Goal: Task Accomplishment & Management: Use online tool/utility

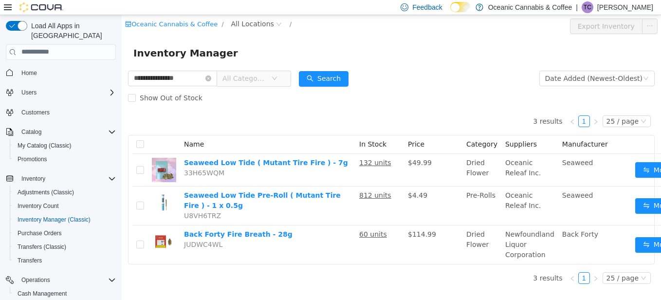
click at [122, 92] on html "**********" at bounding box center [391, 157] width 539 height 285
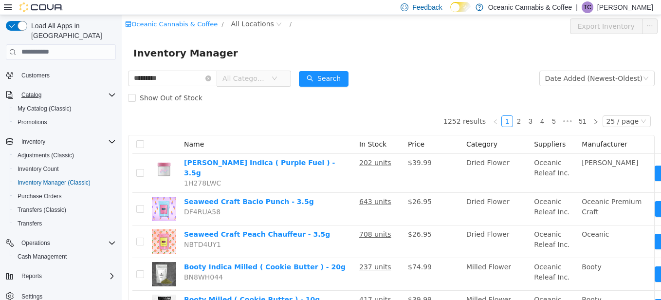
type input "*********"
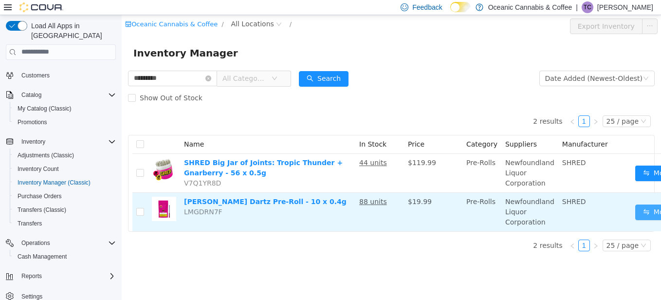
click at [639, 208] on button "Move" at bounding box center [657, 212] width 45 height 16
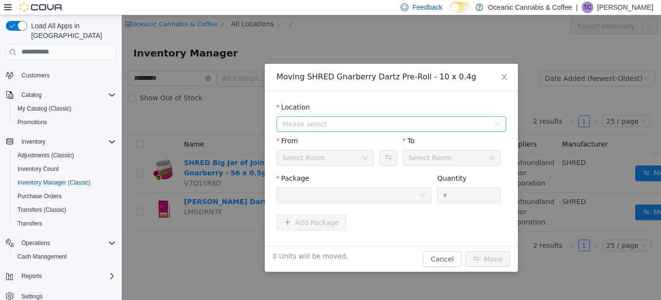
click at [309, 120] on span "Please select" at bounding box center [385, 124] width 207 height 10
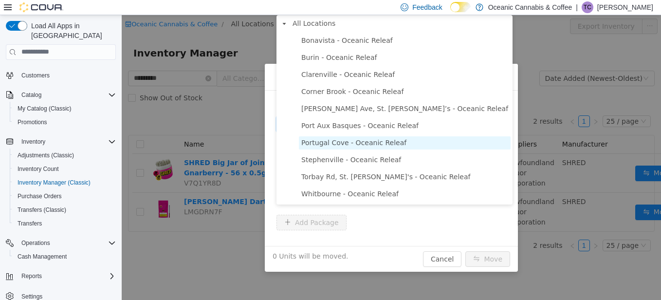
click at [326, 149] on span "Portugal Cove - Oceanic Releaf" at bounding box center [405, 142] width 212 height 13
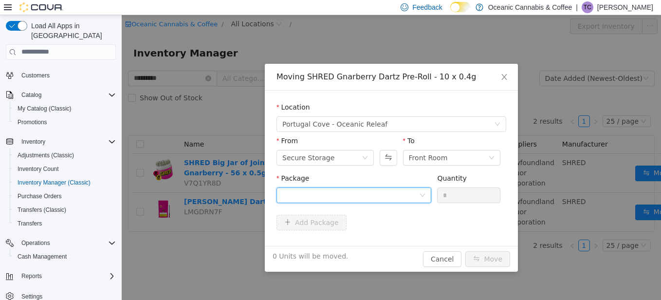
click at [305, 191] on div at bounding box center [350, 194] width 137 height 15
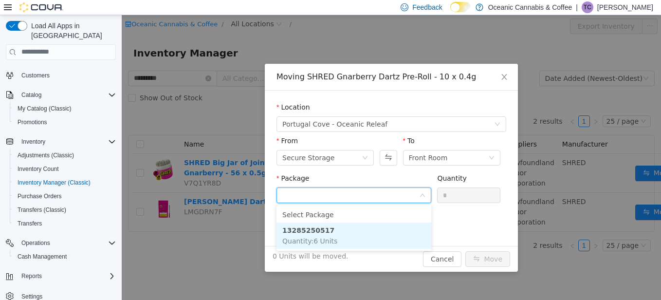
drag, startPoint x: 308, startPoint y: 242, endPoint x: 312, endPoint y: 238, distance: 6.2
click at [309, 242] on span "Quantity : 6 Units" at bounding box center [309, 241] width 55 height 8
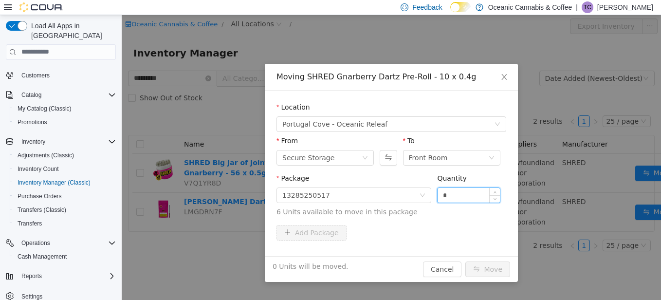
click at [453, 193] on input "*" at bounding box center [469, 194] width 62 height 15
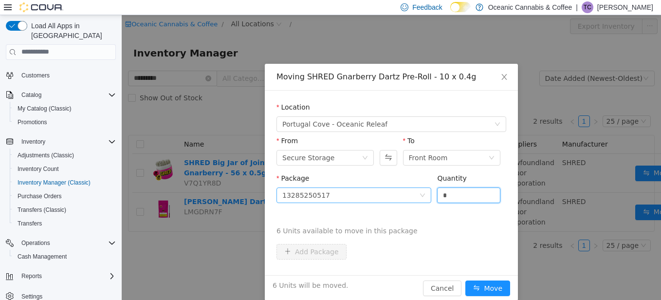
type input "*"
click at [465, 280] on button "Move" at bounding box center [487, 288] width 45 height 16
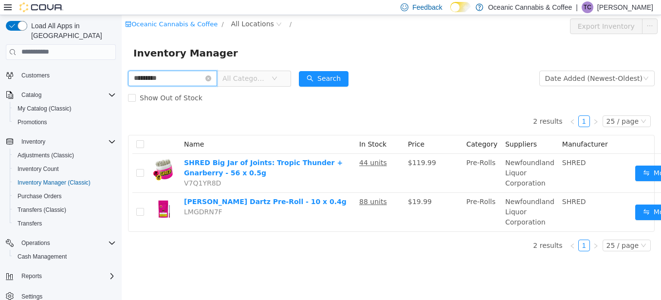
drag, startPoint x: 189, startPoint y: 84, endPoint x: 114, endPoint y: 82, distance: 74.5
click at [122, 82] on html "Oceanic Cannabis & Coffee / All Locations / Export Inventory Inventory Manager …" at bounding box center [391, 157] width 539 height 285
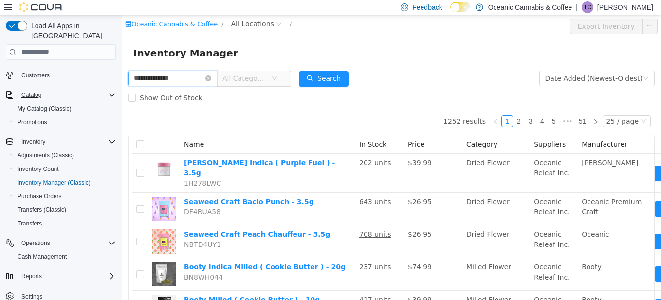
type input "**********"
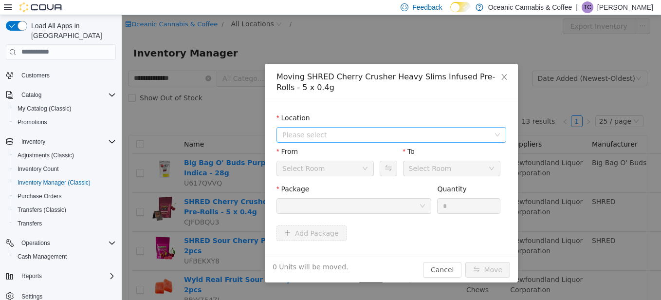
click at [306, 137] on span "Please select" at bounding box center [385, 134] width 207 height 10
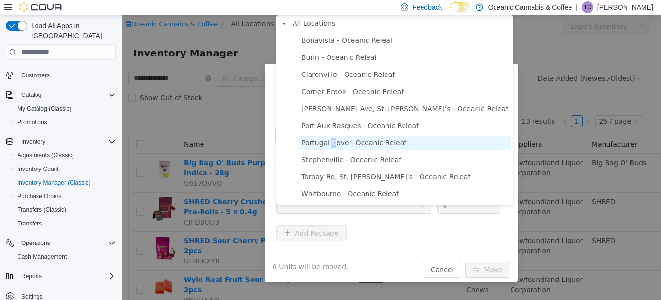
click at [331, 146] on span "Portugal Cove - Oceanic Releaf" at bounding box center [353, 142] width 105 height 8
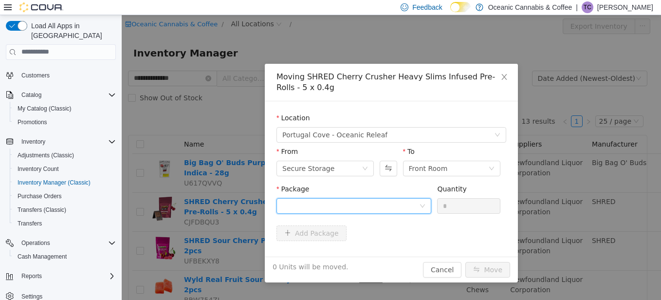
click at [307, 207] on div at bounding box center [350, 205] width 137 height 15
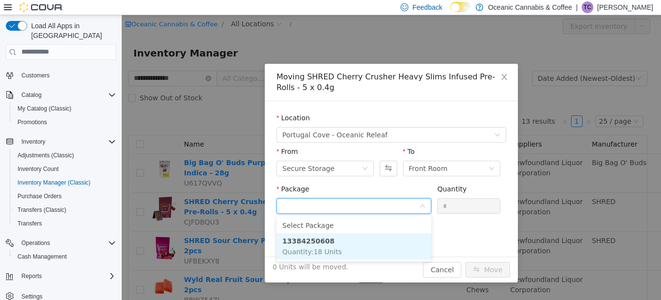
click at [294, 238] on strong "13384250608" at bounding box center [308, 241] width 52 height 8
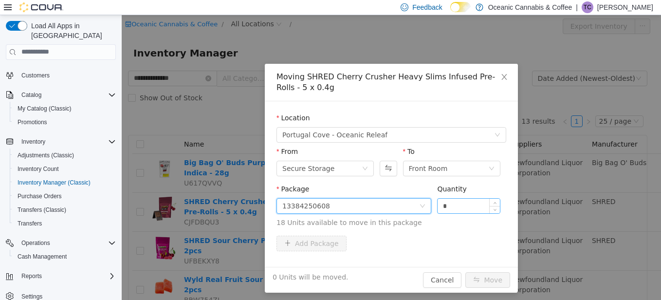
click at [458, 210] on input "*" at bounding box center [469, 205] width 62 height 15
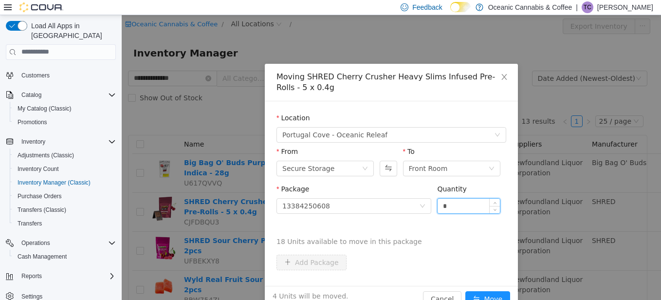
type input "*"
click at [465, 291] on button "Move" at bounding box center [487, 299] width 45 height 16
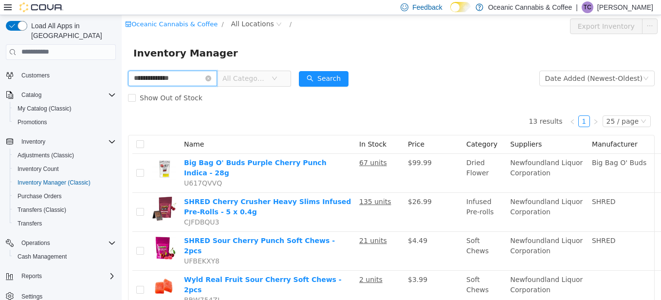
drag, startPoint x: 182, startPoint y: 77, endPoint x: 98, endPoint y: 78, distance: 83.7
click at [122, 78] on html "**********" at bounding box center [391, 157] width 539 height 285
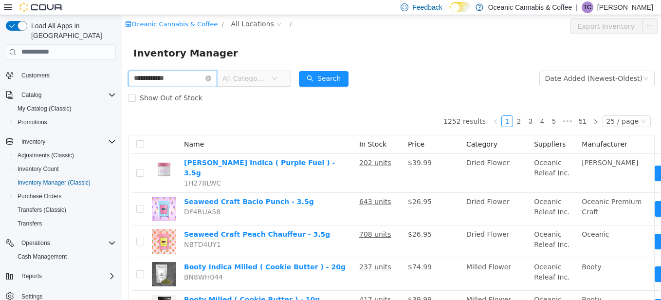
type input "**********"
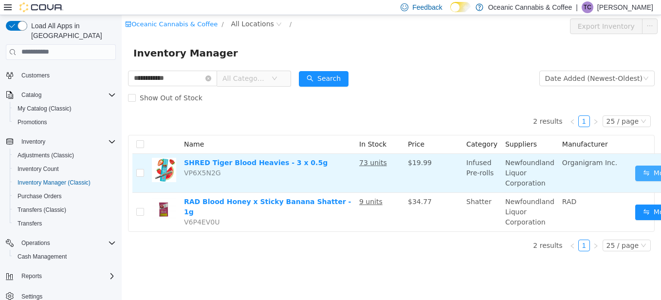
click at [641, 166] on button "Move" at bounding box center [657, 173] width 45 height 16
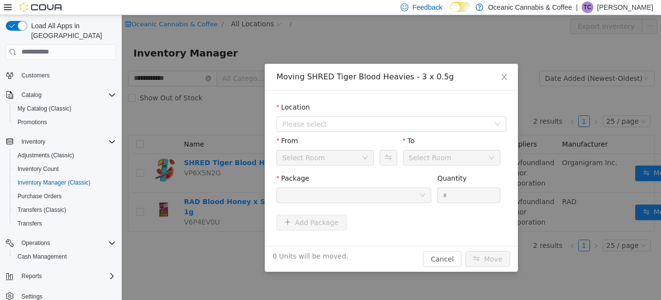
click at [298, 189] on div at bounding box center [350, 194] width 137 height 15
click at [311, 132] on div "Location Please select" at bounding box center [391, 119] width 230 height 34
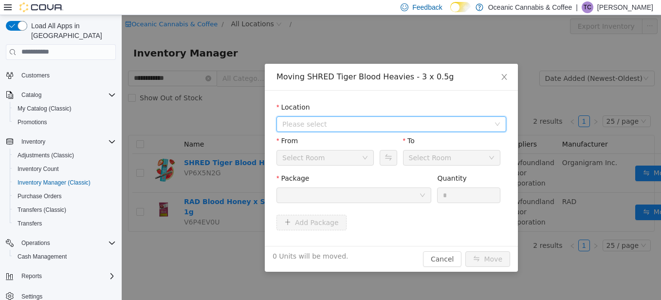
click at [311, 129] on span "Please select" at bounding box center [388, 123] width 212 height 15
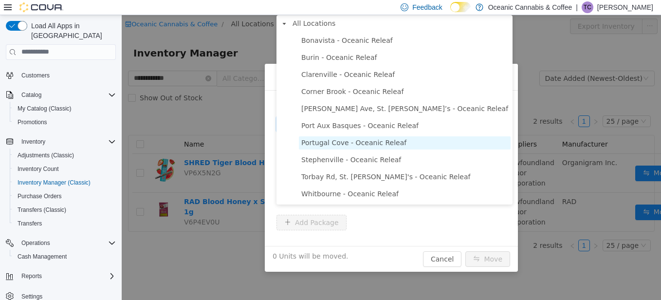
click at [312, 146] on span "Portugal Cove - Oceanic Releaf" at bounding box center [353, 142] width 105 height 8
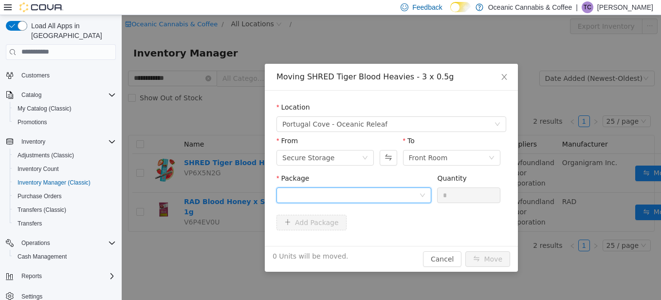
click at [295, 192] on div at bounding box center [350, 194] width 137 height 15
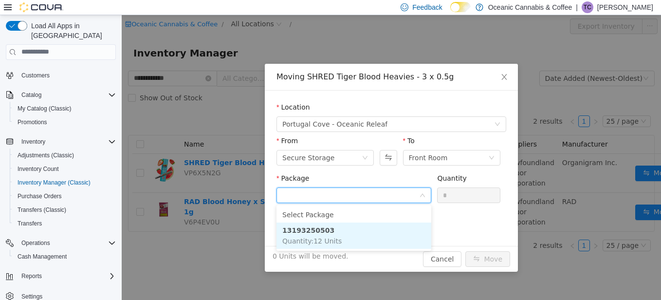
click at [293, 243] on span "Quantity : 12 Units" at bounding box center [311, 241] width 59 height 8
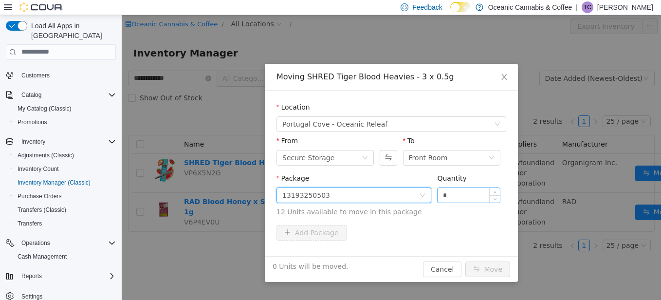
click at [480, 199] on input "*" at bounding box center [469, 194] width 62 height 15
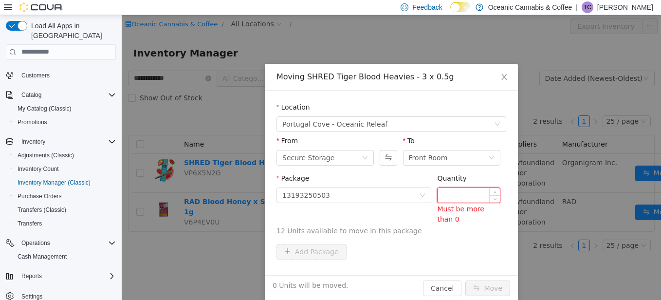
type input "*"
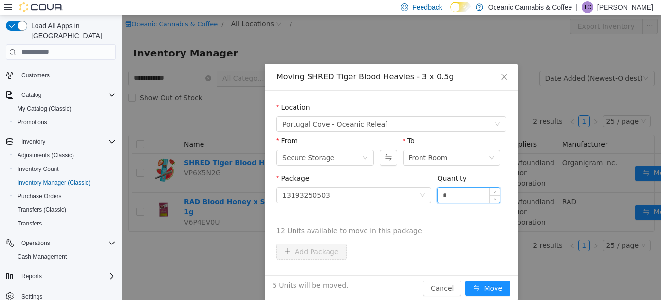
type input "*"
click at [465, 280] on button "Move" at bounding box center [487, 288] width 45 height 16
